Goal: Contribute content: Contribute content

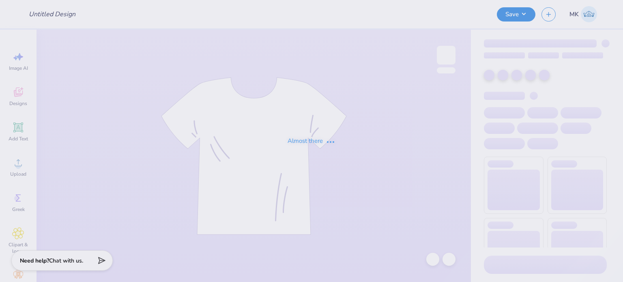
type input "Age Discrimination In Employment Act"
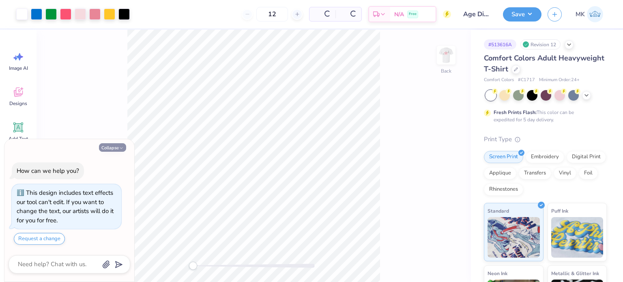
click at [108, 149] on button "Collapse" at bounding box center [112, 147] width 27 height 9
type textarea "x"
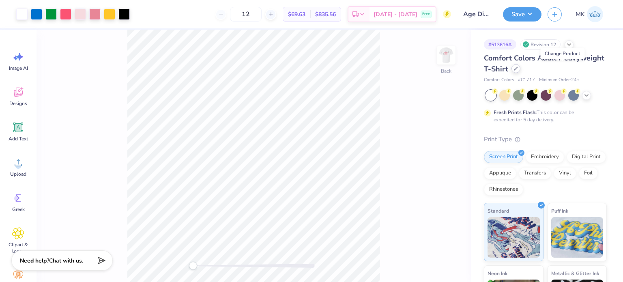
click at [518, 69] on icon at bounding box center [516, 69] width 4 height 4
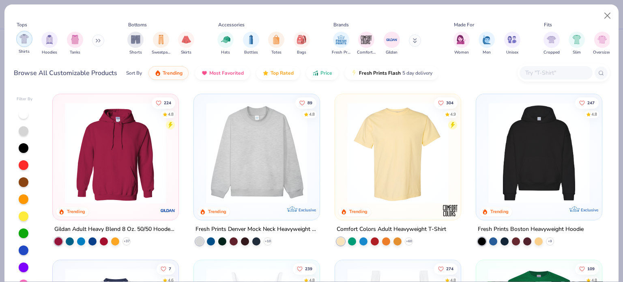
click at [24, 39] on img "filter for Shirts" at bounding box center [23, 38] width 9 height 9
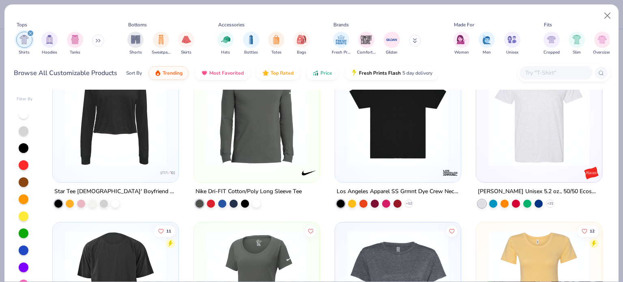
scroll to position [2069, 0]
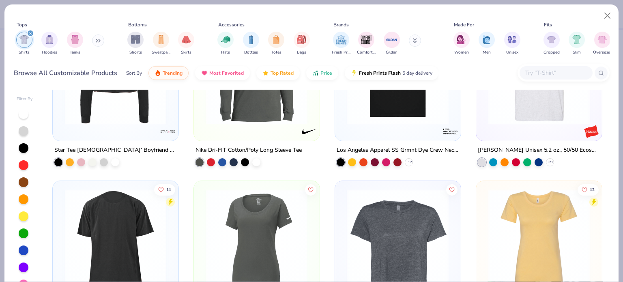
click at [540, 75] on input "text" at bounding box center [555, 72] width 62 height 9
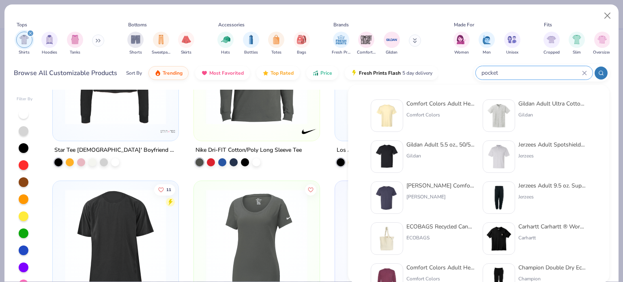
type input "pocket"
click at [421, 121] on div "Comfort Colors Adult Heavyweight RS Pocket T-Shirt Comfort Colors" at bounding box center [440, 115] width 68 height 32
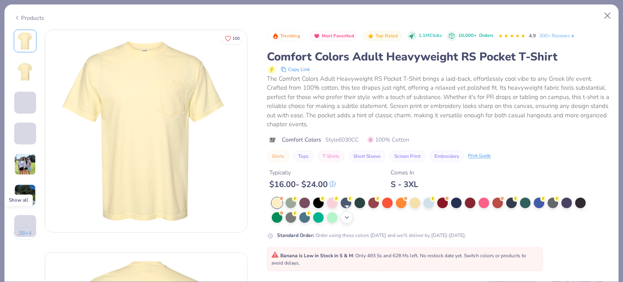
click at [349, 216] on icon at bounding box center [347, 217] width 6 height 6
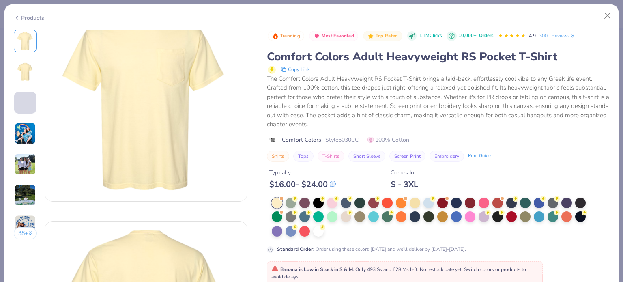
scroll to position [41, 0]
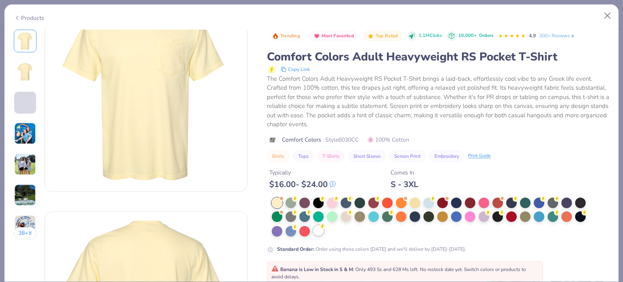
click at [320, 227] on icon at bounding box center [323, 226] width 6 height 6
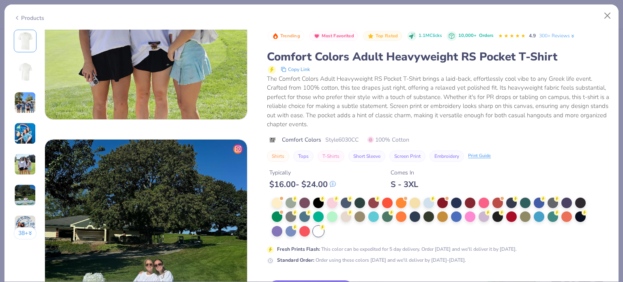
scroll to position [1330, 0]
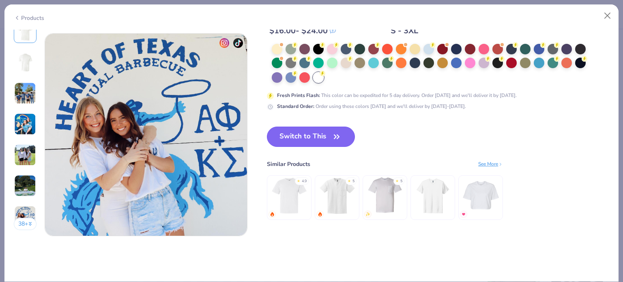
click at [319, 141] on button "Switch to This" at bounding box center [311, 137] width 88 height 20
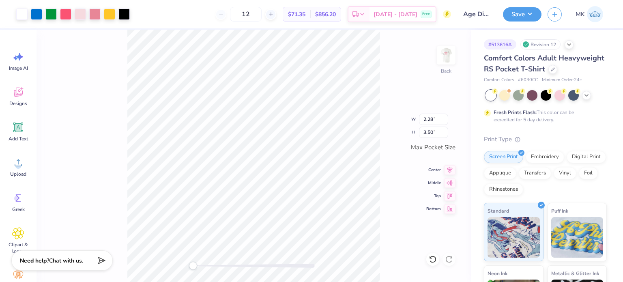
type input "2.10"
type input "3.22"
click at [439, 59] on img at bounding box center [446, 55] width 32 height 32
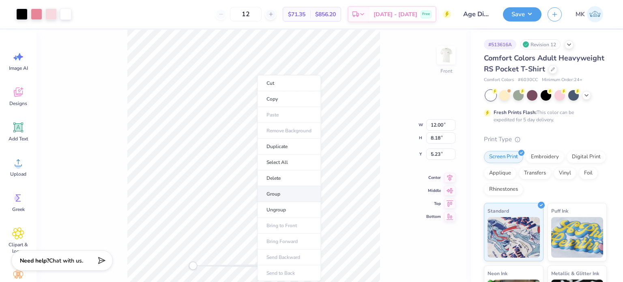
click at [275, 195] on li "Group" at bounding box center [289, 194] width 64 height 16
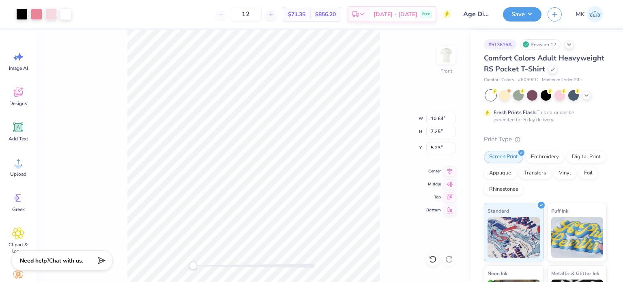
type input "10.64"
type input "7.25"
click at [528, 13] on button "Save" at bounding box center [522, 13] width 39 height 14
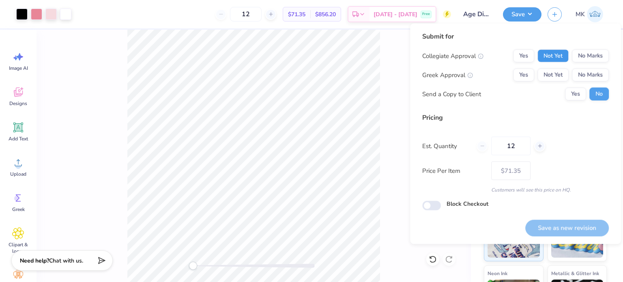
click at [556, 56] on button "Not Yet" at bounding box center [552, 55] width 31 height 13
click at [557, 75] on button "Not Yet" at bounding box center [552, 75] width 31 height 13
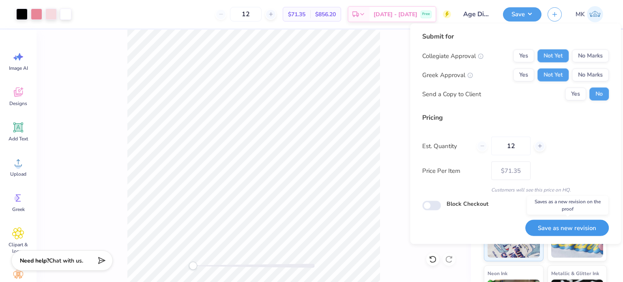
click at [580, 223] on button "Save as new revision" at bounding box center [567, 227] width 84 height 17
type input "$71.35"
